Goal: Task Accomplishment & Management: Manage account settings

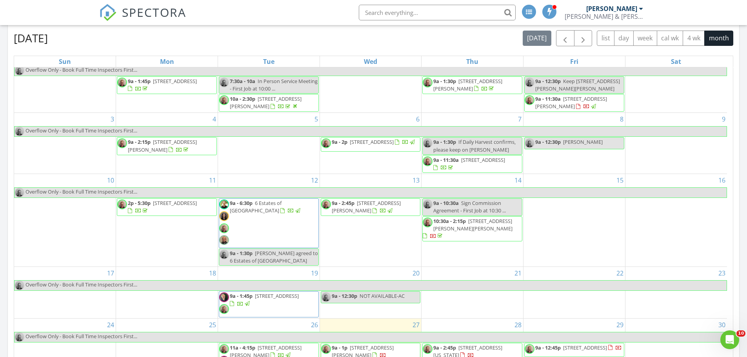
scroll to position [71, 0]
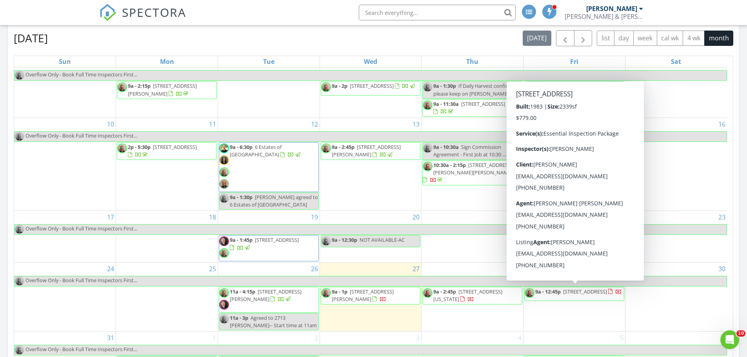
click at [571, 295] on span "[STREET_ADDRESS]" at bounding box center [592, 291] width 59 height 7
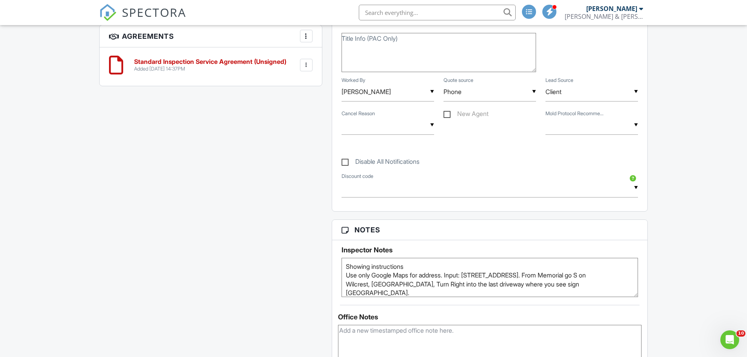
scroll to position [785, 0]
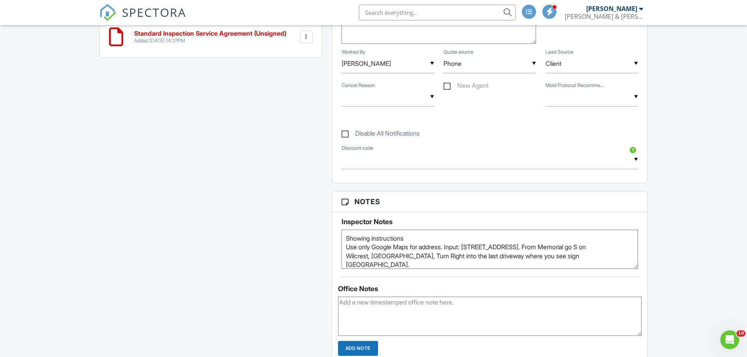
drag, startPoint x: 469, startPoint y: 248, endPoint x: 592, endPoint y: 248, distance: 123.6
click at [592, 248] on textarea "Showing instructions Use only Google Maps for address. Input: 248 Wilcrest Dr #…" at bounding box center [490, 249] width 297 height 39
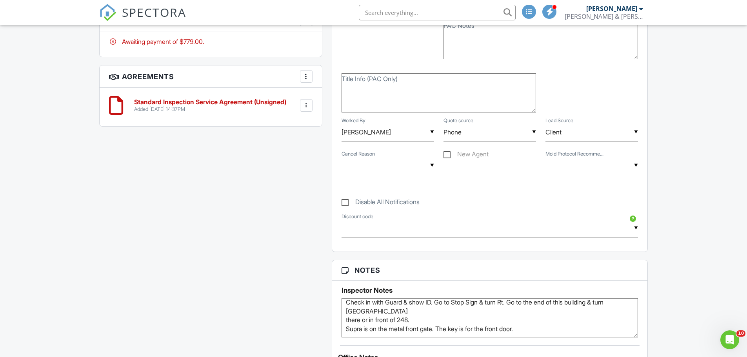
scroll to position [0, 0]
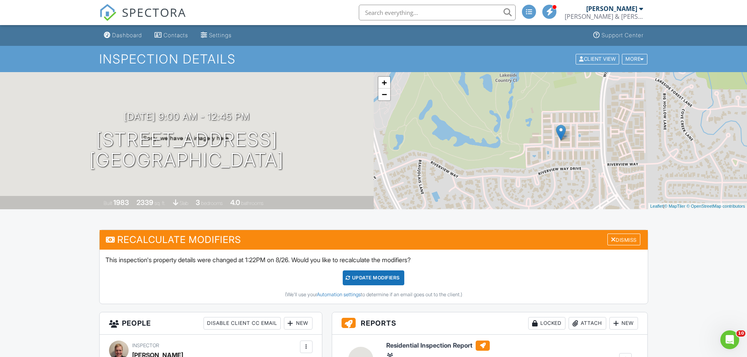
drag, startPoint x: 258, startPoint y: 308, endPoint x: 222, endPoint y: 100, distance: 211.0
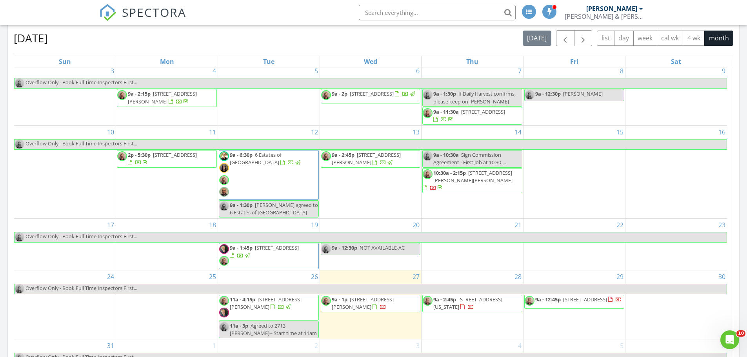
scroll to position [71, 0]
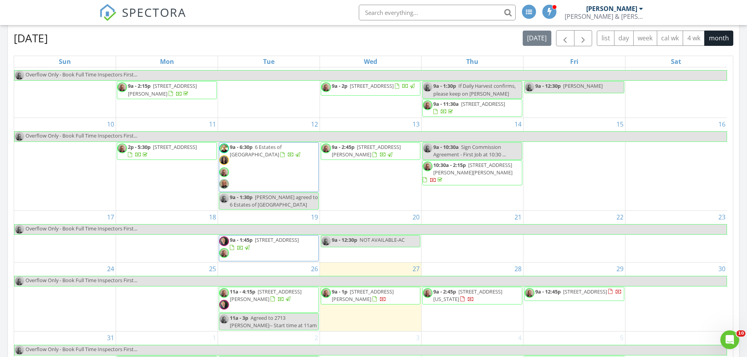
click at [467, 294] on span "[STREET_ADDRESS][US_STATE]" at bounding box center [468, 295] width 69 height 15
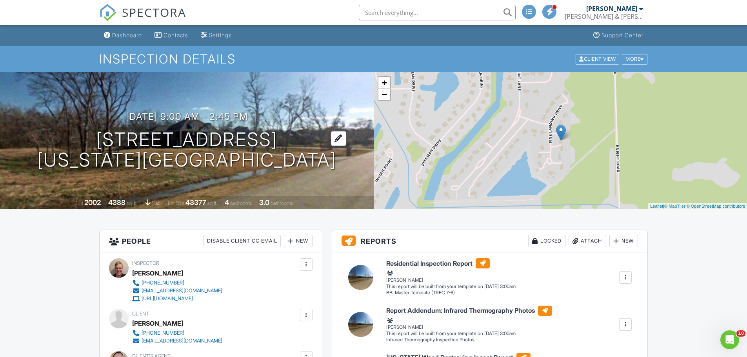
drag, startPoint x: 305, startPoint y: 313, endPoint x: 133, endPoint y: 153, distance: 234.9
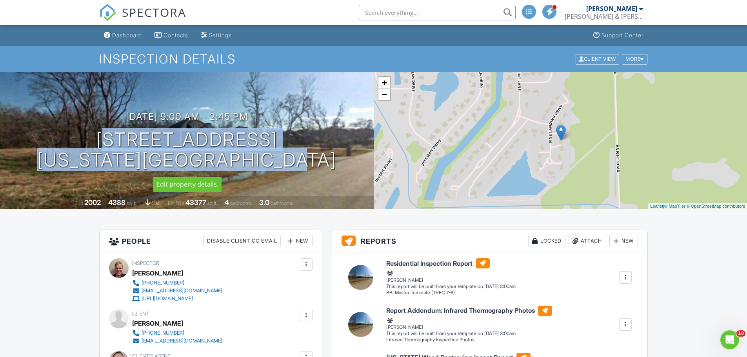
drag, startPoint x: 89, startPoint y: 137, endPoint x: 286, endPoint y: 161, distance: 199.2
click at [303, 162] on h1 "4511 Pine Landing Dr Missouri City, TX 77459" at bounding box center [186, 150] width 299 height 42
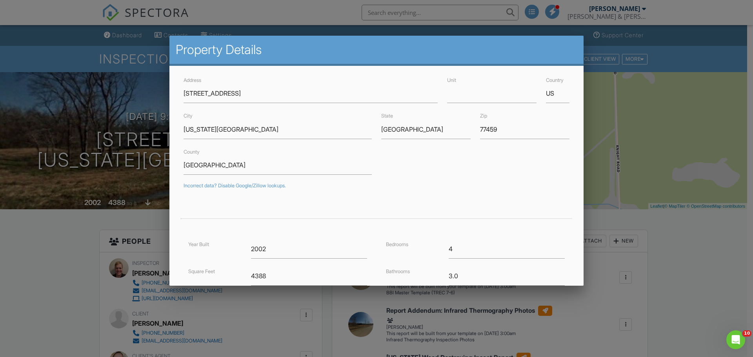
drag, startPoint x: 230, startPoint y: 102, endPoint x: 65, endPoint y: 255, distance: 224.9
click at [65, 255] on div at bounding box center [376, 184] width 753 height 447
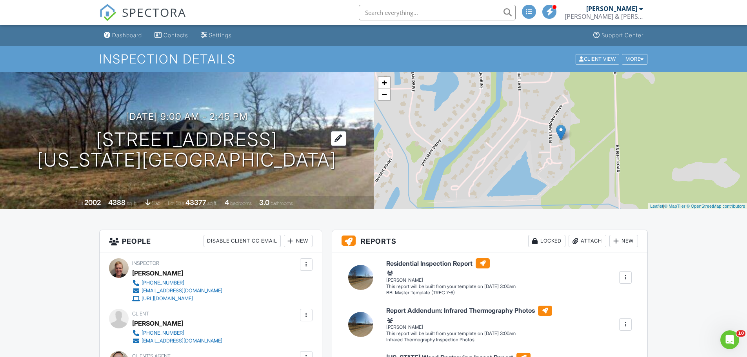
click at [159, 151] on h1 "4511 Pine Landing Dr Missouri City, TX 77459" at bounding box center [186, 150] width 299 height 42
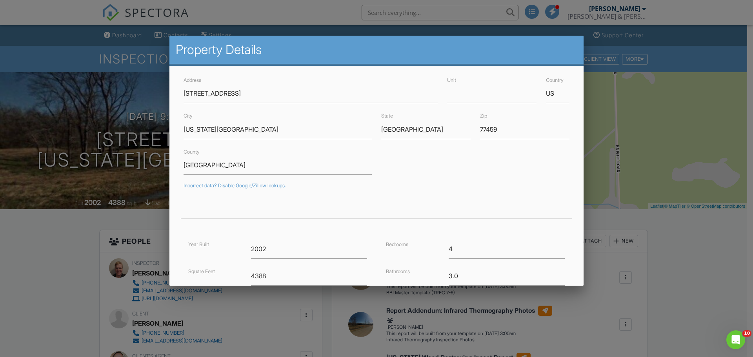
drag, startPoint x: 142, startPoint y: 46, endPoint x: 139, endPoint y: 14, distance: 31.5
click at [141, 45] on div at bounding box center [376, 184] width 753 height 447
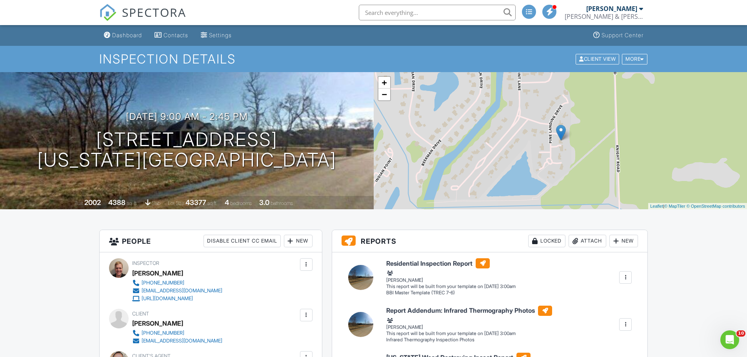
click at [139, 11] on span "SPECTORA" at bounding box center [154, 12] width 64 height 16
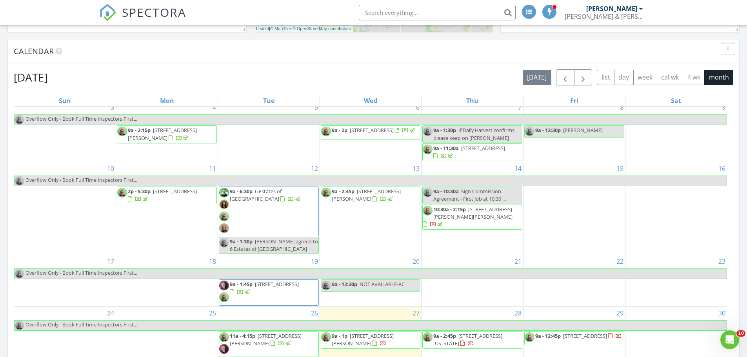
scroll to position [71, 0]
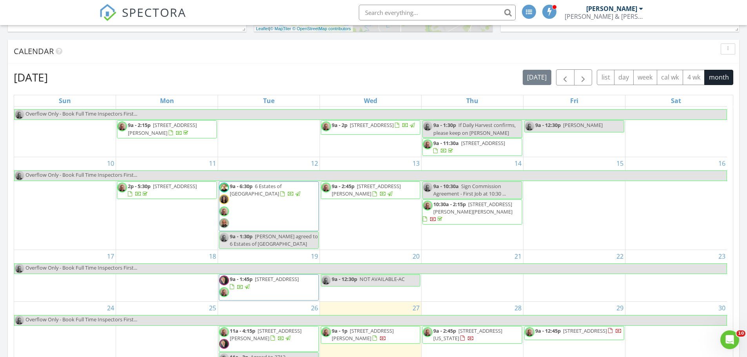
click at [362, 330] on span "9762 Soto St, Arcola 77583" at bounding box center [363, 335] width 62 height 15
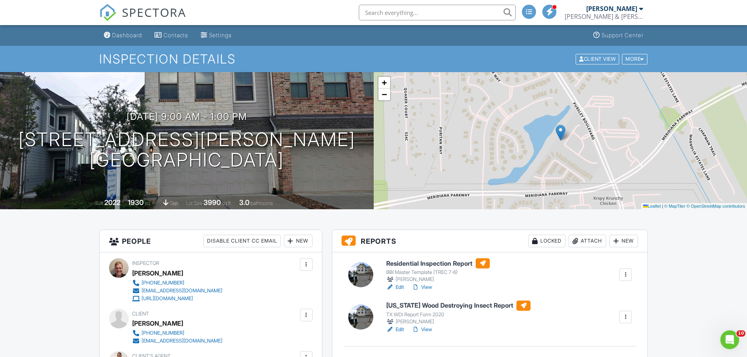
drag, startPoint x: 400, startPoint y: 288, endPoint x: 432, endPoint y: 295, distance: 32.8
drag, startPoint x: 432, startPoint y: 295, endPoint x: 325, endPoint y: 253, distance: 115.4
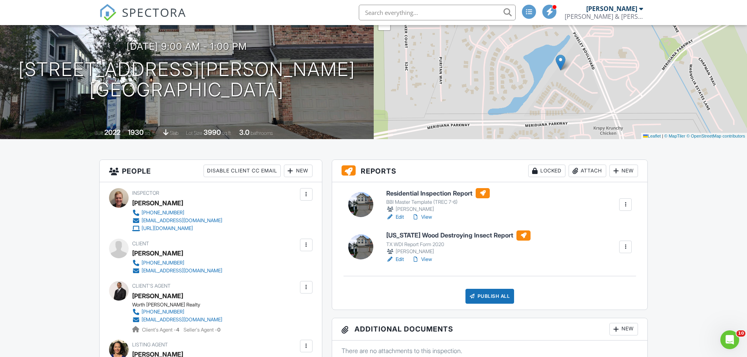
scroll to position [78, 0]
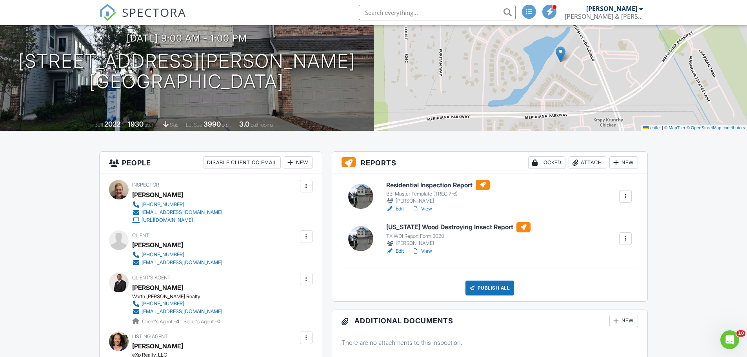
click at [131, 18] on span "SPECTORA" at bounding box center [154, 12] width 64 height 16
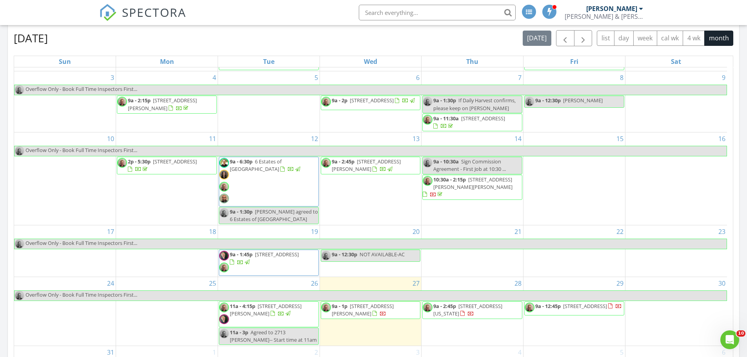
scroll to position [71, 0]
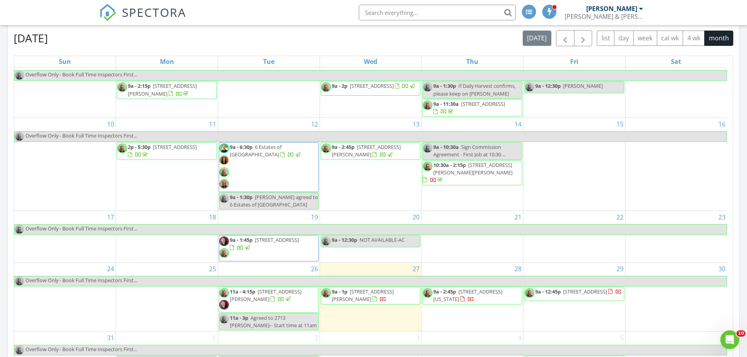
click at [124, 8] on span "SPECTORA" at bounding box center [154, 12] width 64 height 16
